Goal: Check status: Check status

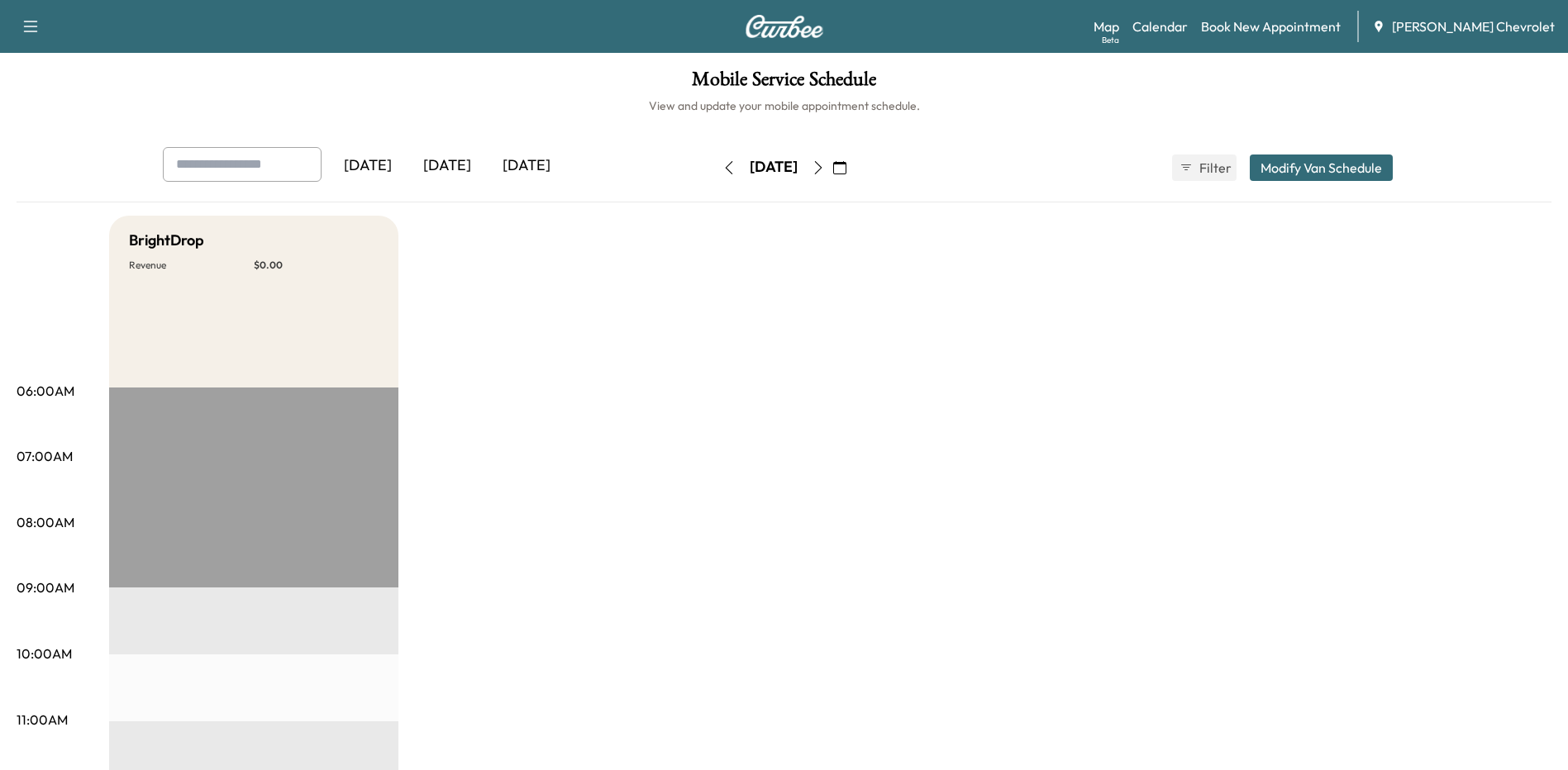
drag, startPoint x: 459, startPoint y: 162, endPoint x: 466, endPoint y: 173, distance: 13.0
click at [459, 162] on div "[DATE]" at bounding box center [447, 166] width 79 height 38
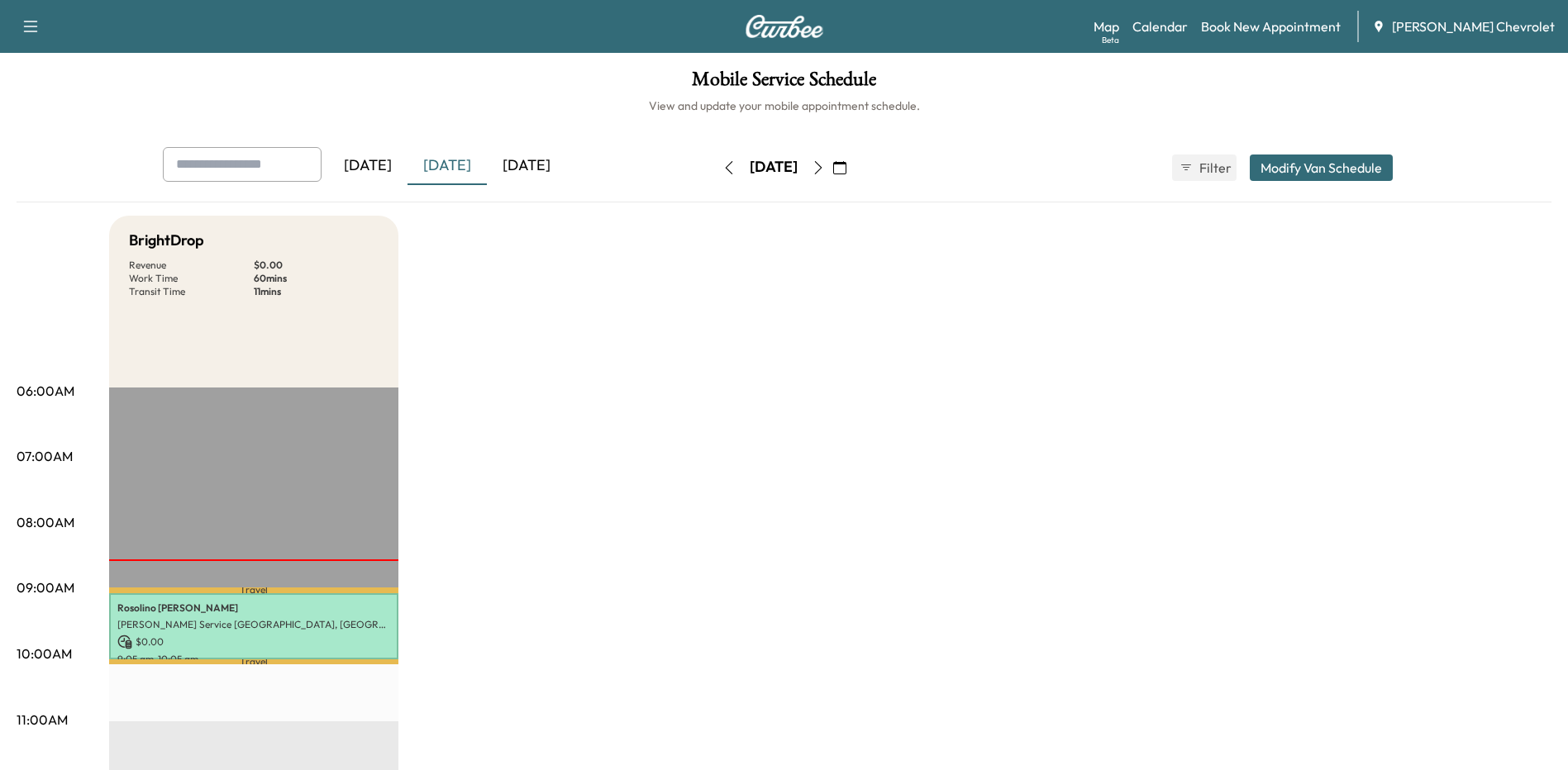
click at [825, 165] on icon "button" at bounding box center [819, 168] width 13 height 13
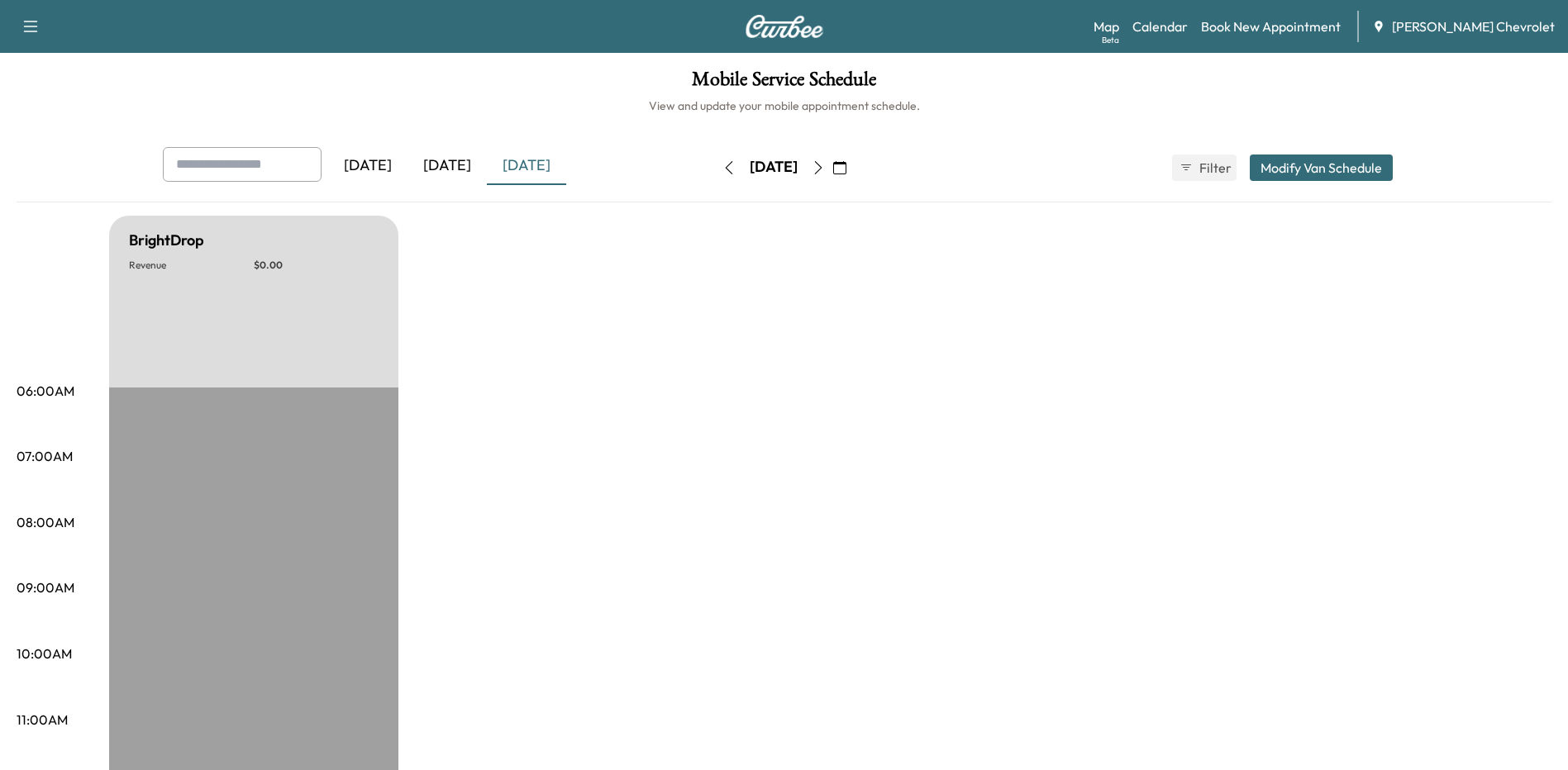
click at [832, 165] on button "button" at bounding box center [818, 168] width 28 height 27
click at [825, 165] on icon "button" at bounding box center [819, 168] width 13 height 13
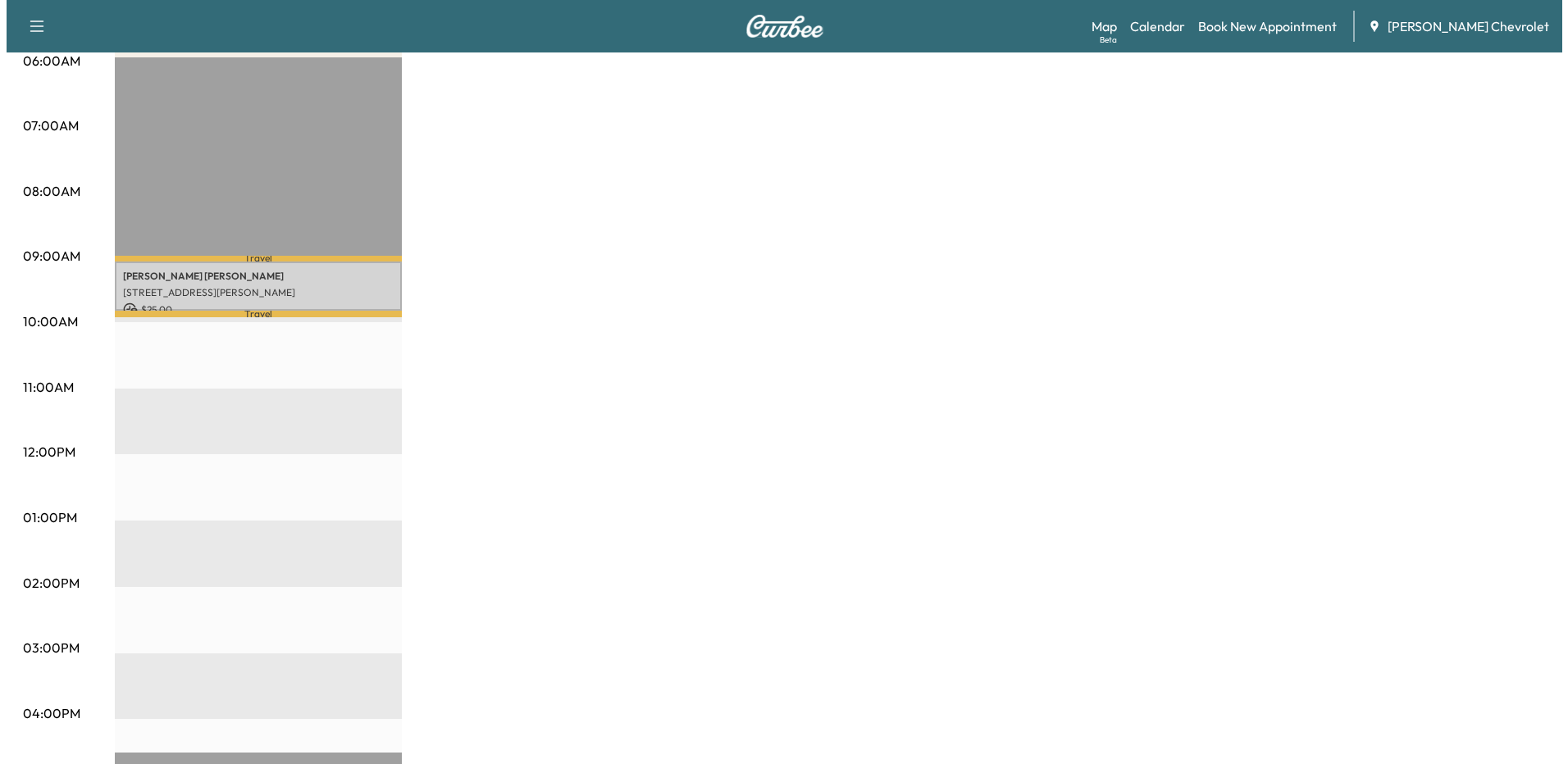
scroll to position [163, 0]
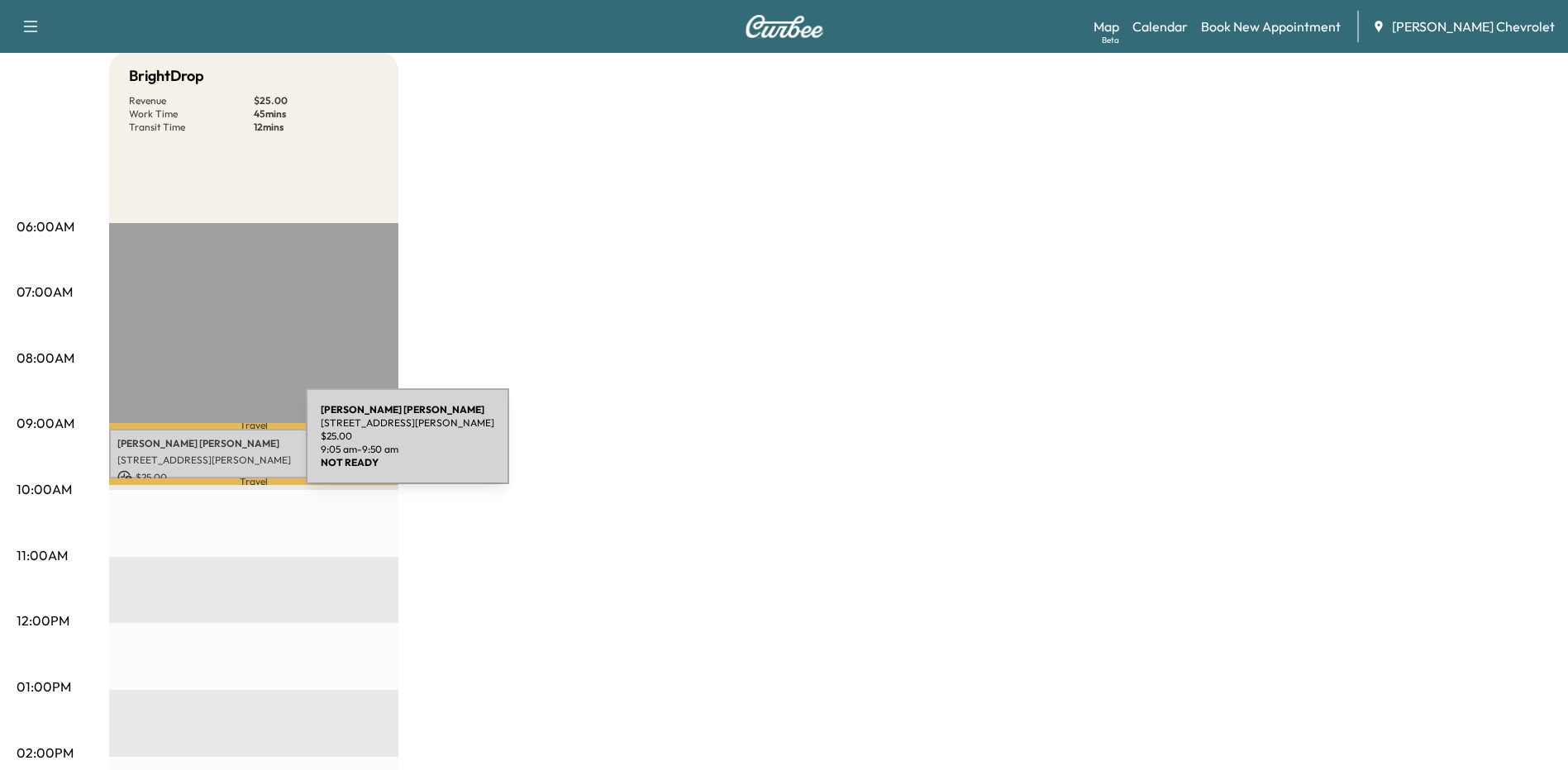
click at [181, 448] on div "[PERSON_NAME] [STREET_ADDRESS][PERSON_NAME] $ 25.00 9:05 am - 9:50 am" at bounding box center [254, 453] width 289 height 51
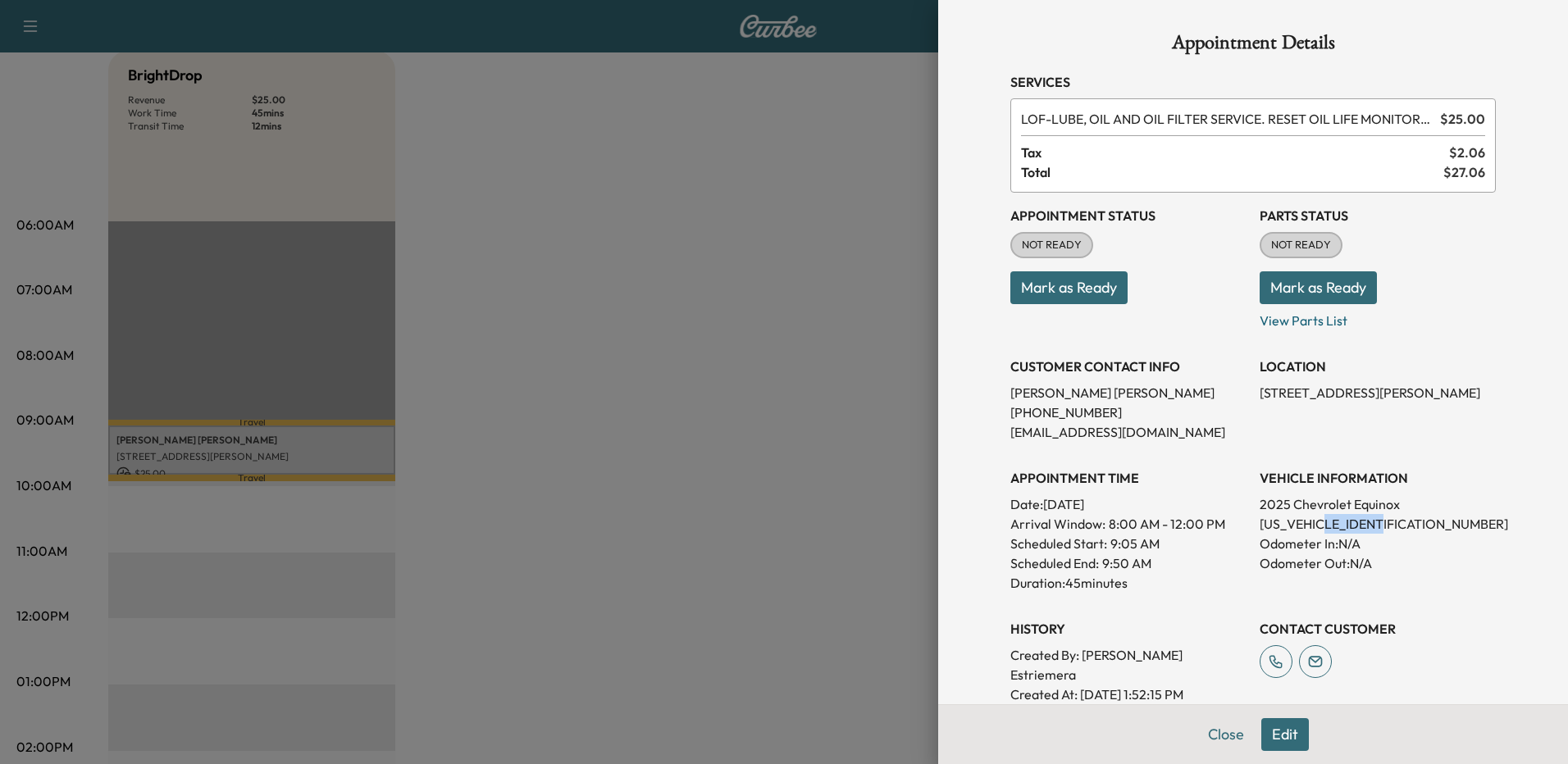
drag, startPoint x: 1378, startPoint y: 526, endPoint x: 1327, endPoint y: 526, distance: 51.0
click at [1327, 526] on p "[US_VEHICLE_IDENTIFICATION_NUMBER]" at bounding box center [1377, 524] width 236 height 20
drag, startPoint x: 1327, startPoint y: 526, endPoint x: 1409, endPoint y: 529, distance: 82.1
copy p "SL108276"
